Goal: Information Seeking & Learning: Learn about a topic

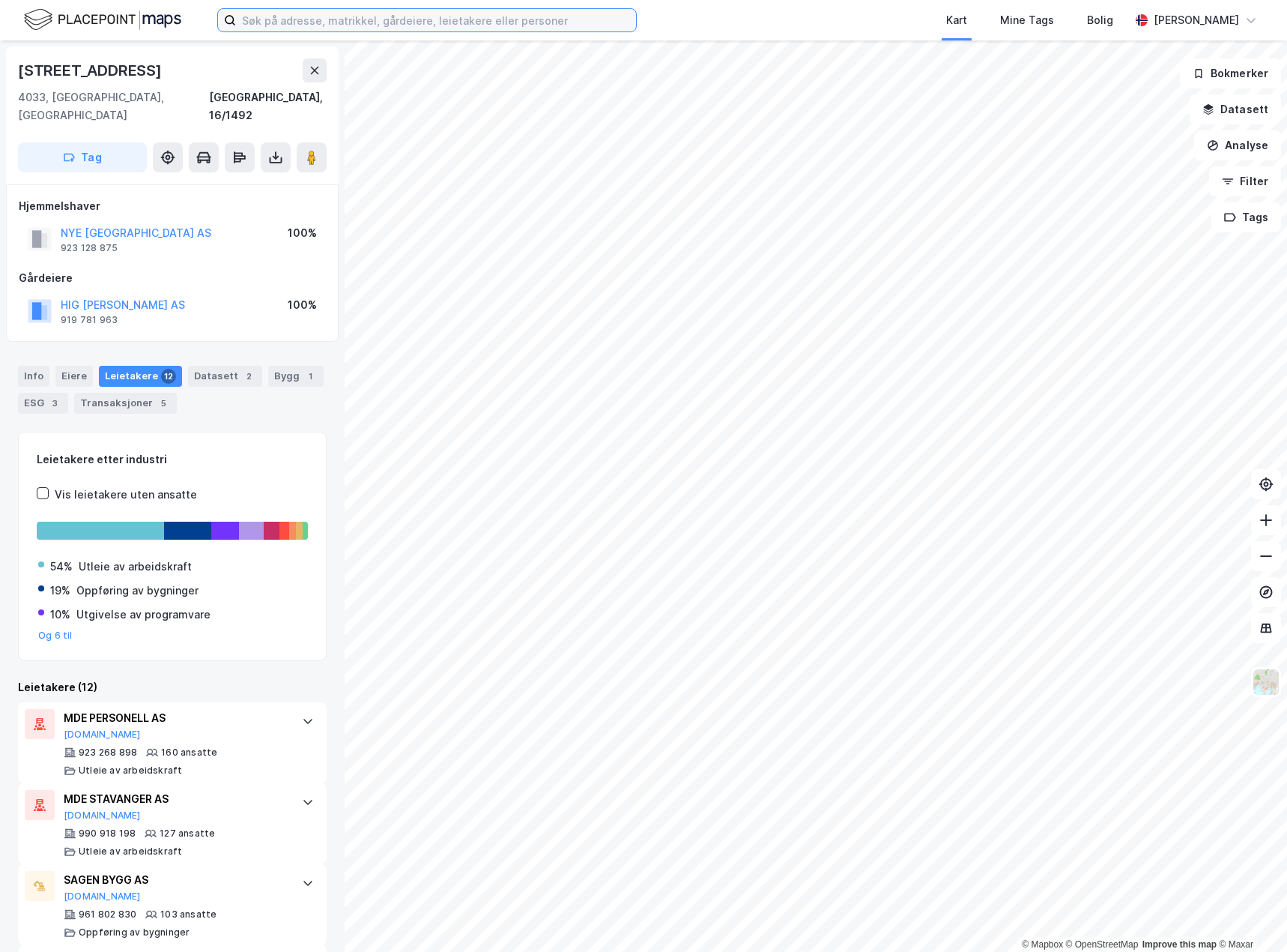
click at [481, 17] on input at bounding box center [435, 20] width 400 height 22
click at [341, 425] on div "© Mapbox © OpenStreetMap Improve this map © Maxar [STREET_ADDRESS], 16/1492 Tag…" at bounding box center [644, 496] width 1287 height 911
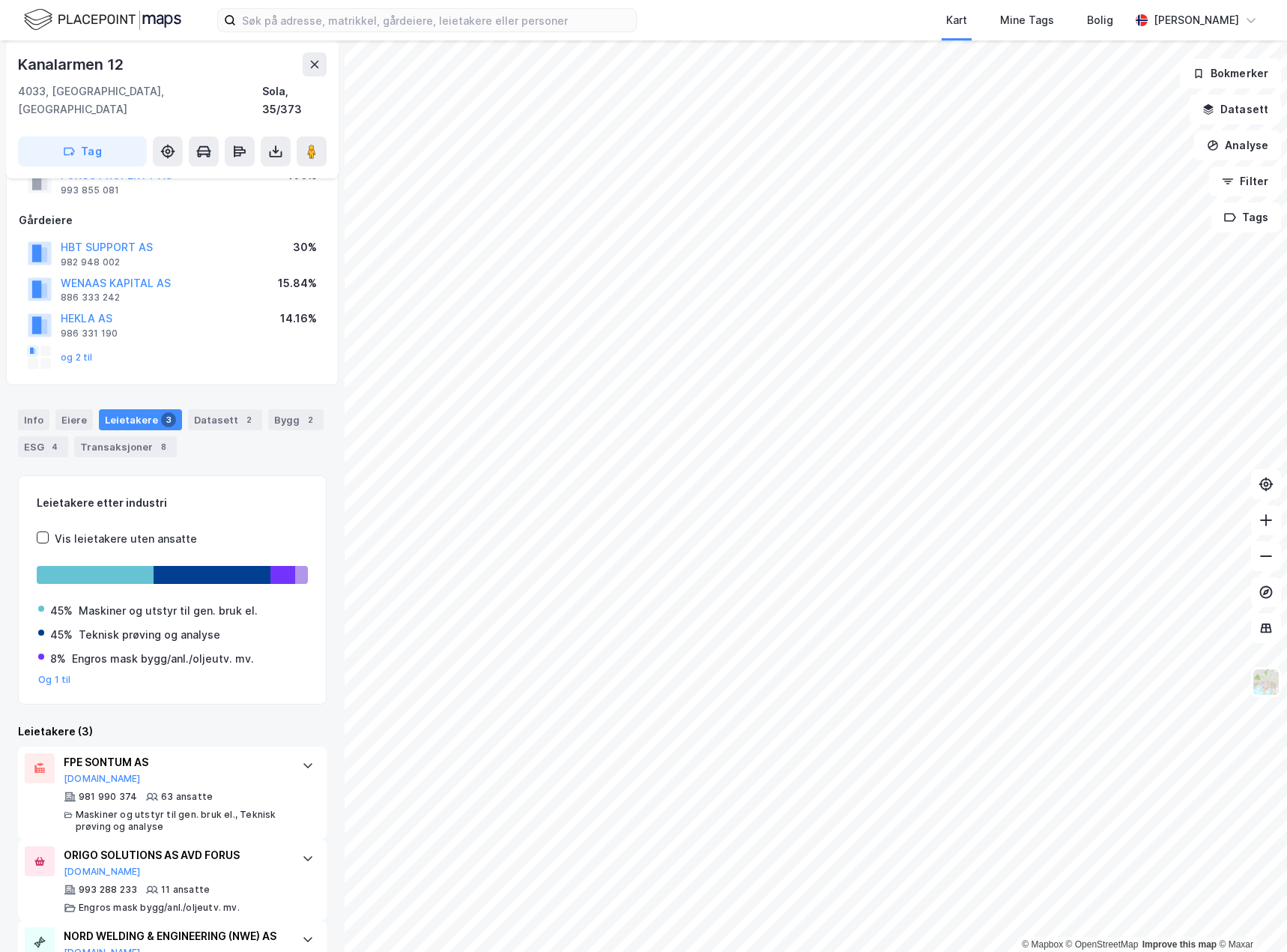
scroll to position [125, 0]
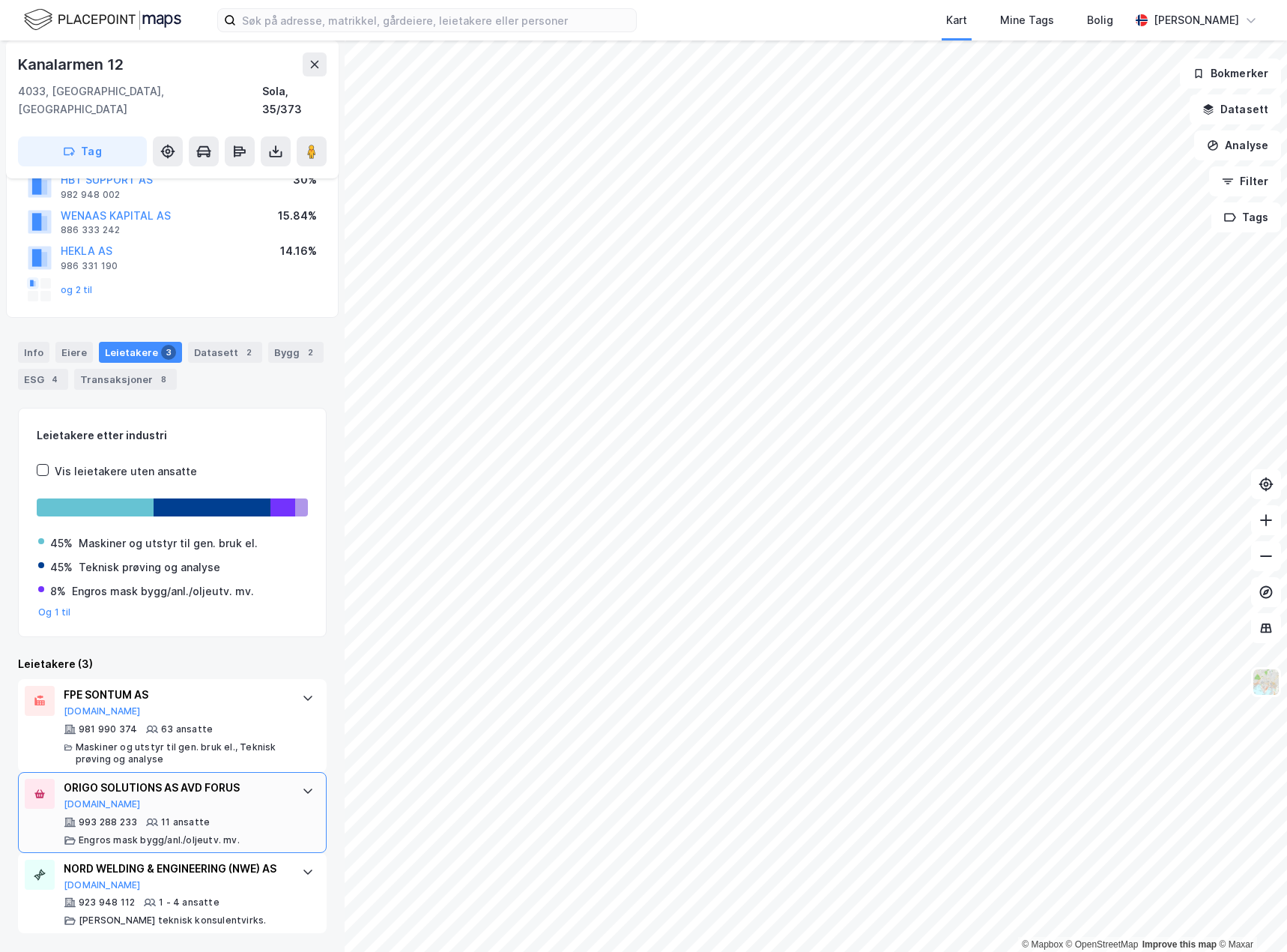
click at [300, 784] on div "ORIGO SOLUTIONS AS AVD FORUS Brreg.no 993 288 233 11 ansatte Engros mask bygg/a…" at bounding box center [172, 812] width 308 height 81
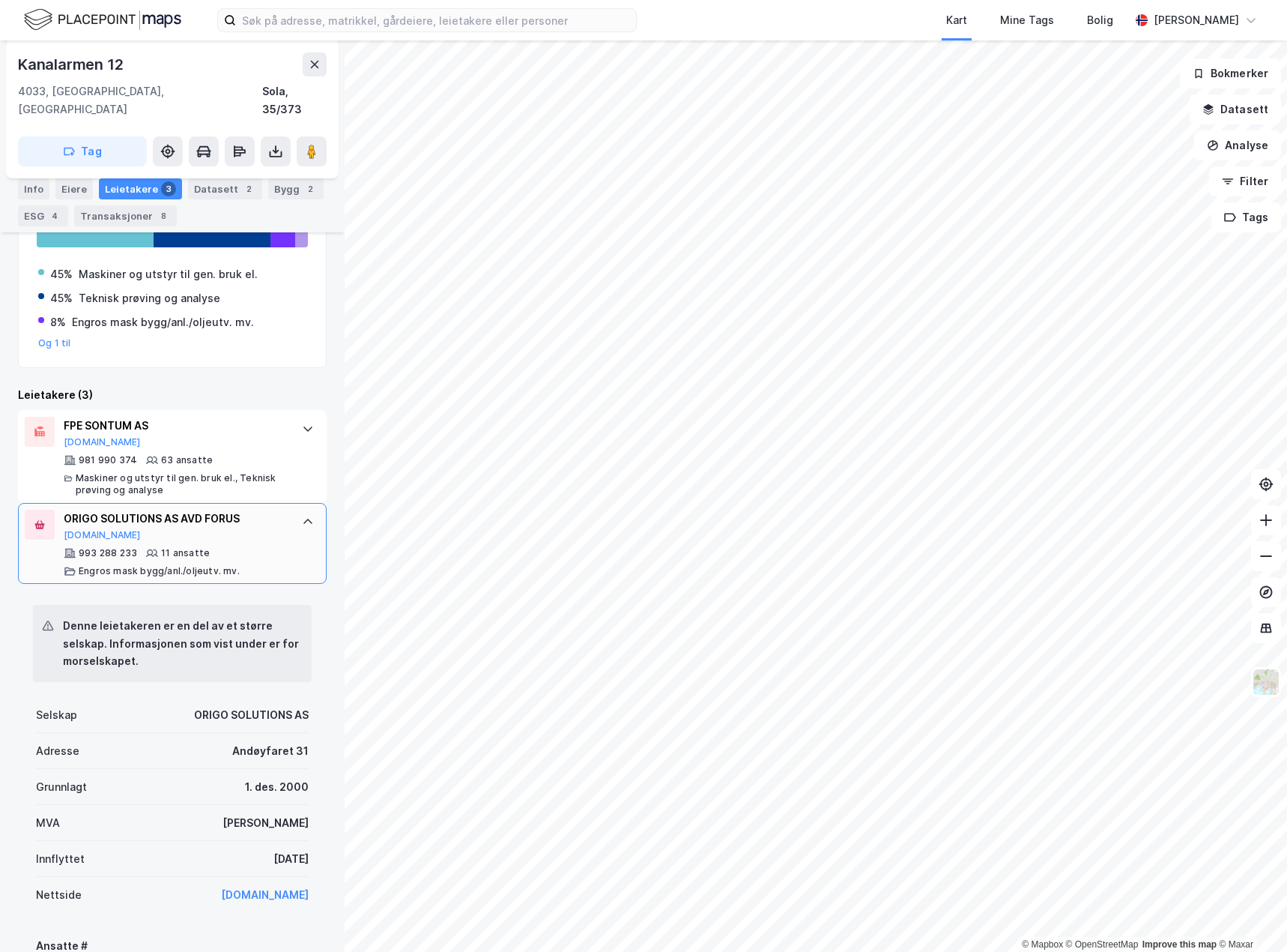
scroll to position [425, 0]
